Goal: Task Accomplishment & Management: Complete application form

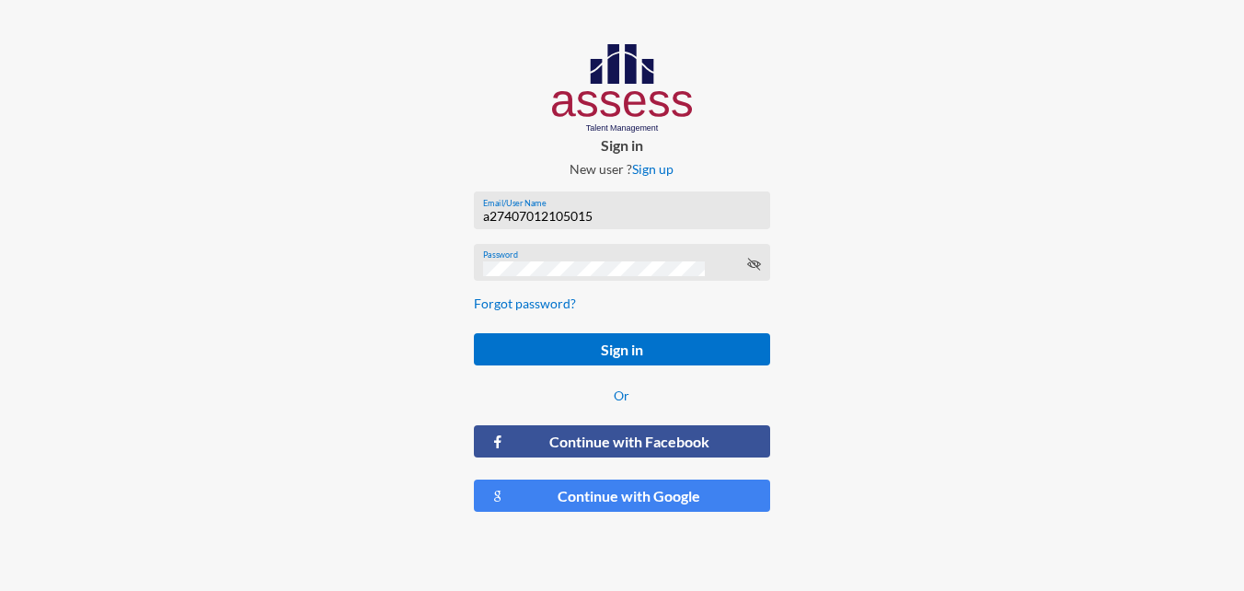
click at [640, 213] on input "a27407012105015" at bounding box center [622, 216] width 278 height 15
paste input "27601170103454"
click at [484, 217] on input "27601170103454" at bounding box center [622, 216] width 278 height 15
click at [893, 300] on div at bounding box center [1036, 285] width 415 height 571
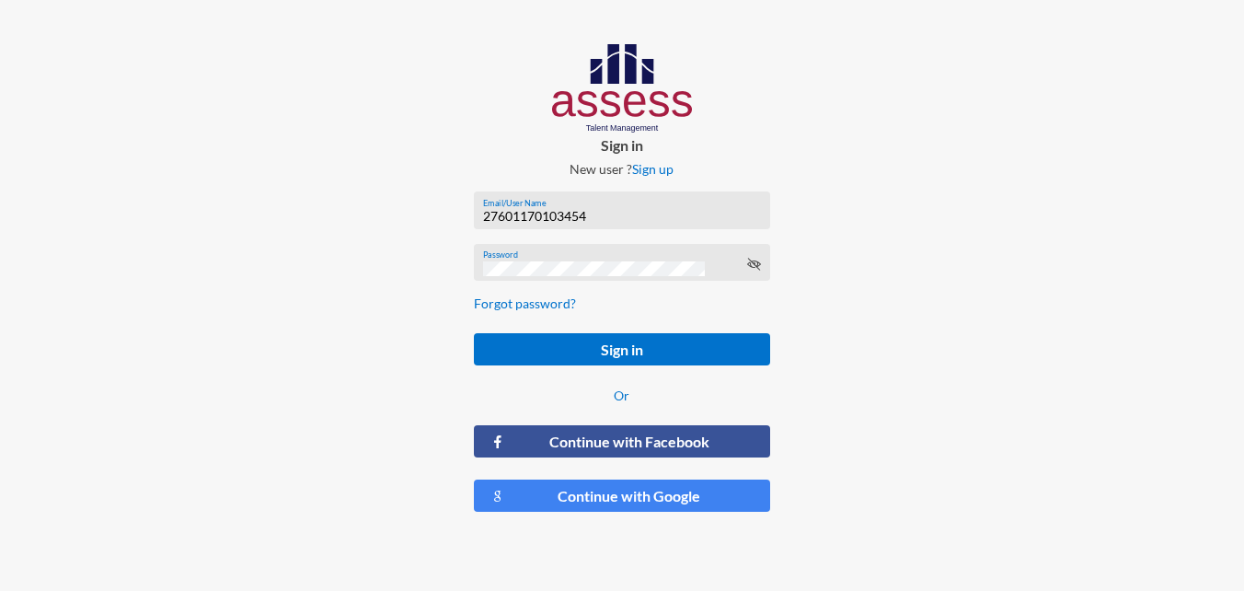
click at [486, 217] on input "27601170103454" at bounding box center [622, 216] width 278 height 15
type input "a27601170103454"
click at [474, 333] on button "Sign in" at bounding box center [622, 349] width 297 height 32
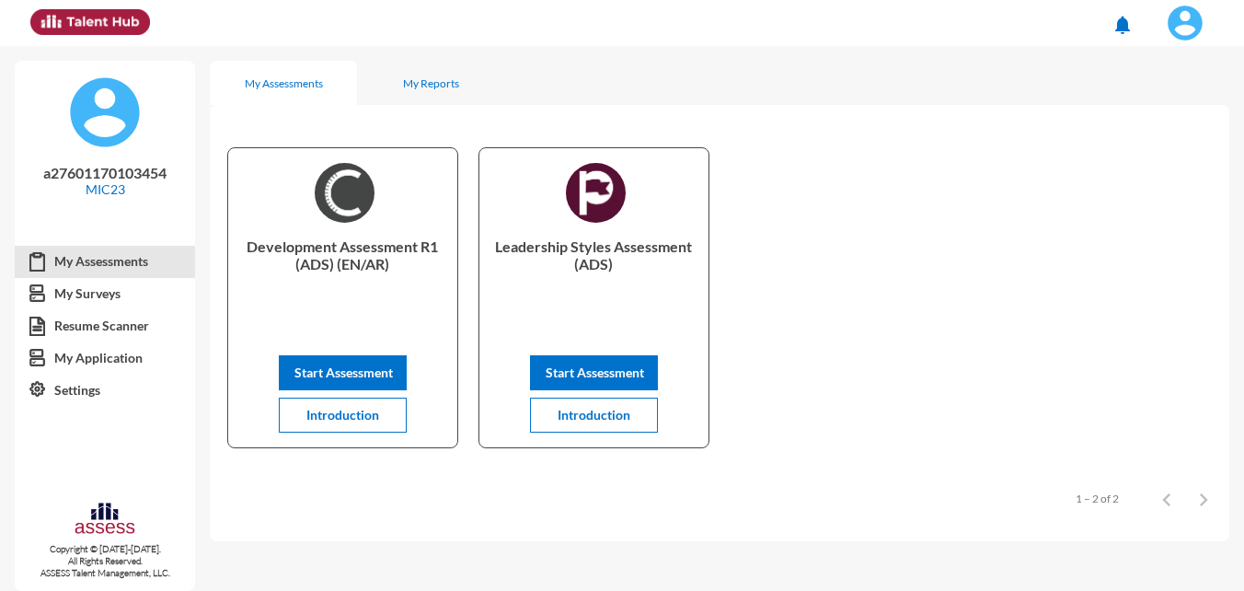
click at [978, 325] on div "Development Assessment R1 (ADS) (EN/AR) Start Assessment Introduction Leadershi…" at bounding box center [720, 297] width 1020 height 351
click at [861, 219] on div "Development Assessment R1 (ADS) (EN/AR) Start Assessment Introduction Leadershi…" at bounding box center [720, 297] width 1020 height 351
click at [1187, 34] on img at bounding box center [1185, 23] width 37 height 37
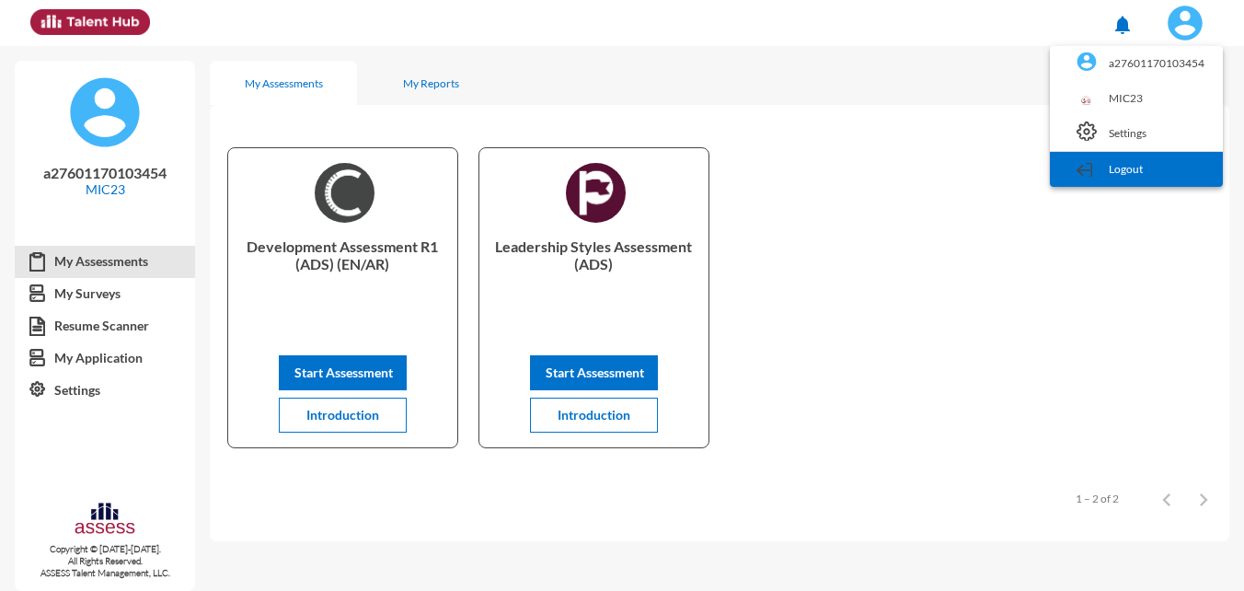
click at [1137, 172] on link "Logout" at bounding box center [1136, 169] width 155 height 35
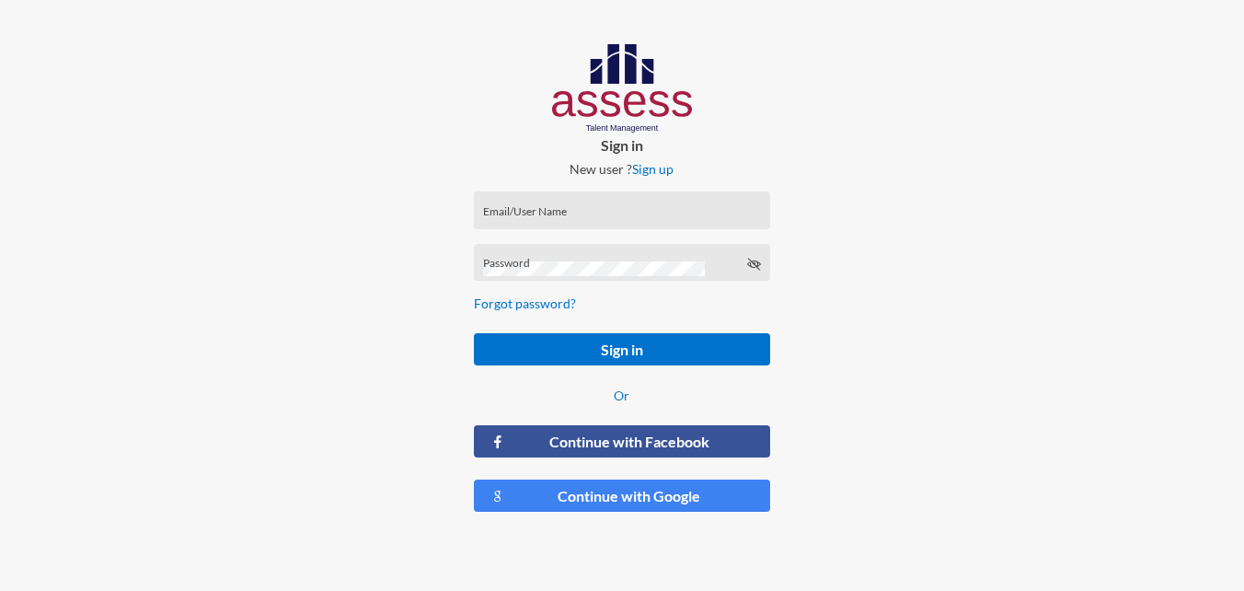
type input "a27407012105015"
